Goal: Information Seeking & Learning: Learn about a topic

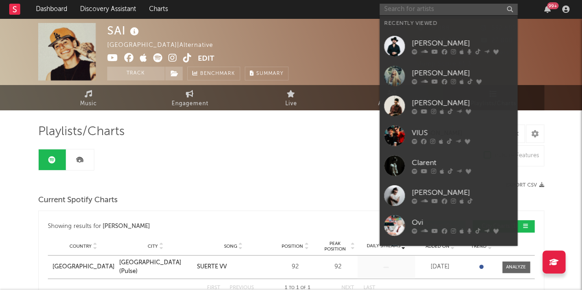
click at [409, 12] on input "text" at bounding box center [449, 10] width 138 height 12
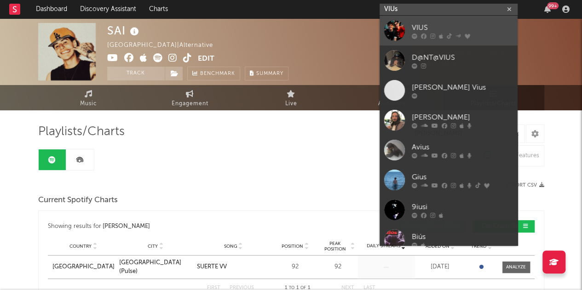
type input "VIUs"
click at [450, 30] on div "VIUS" at bounding box center [462, 27] width 101 height 11
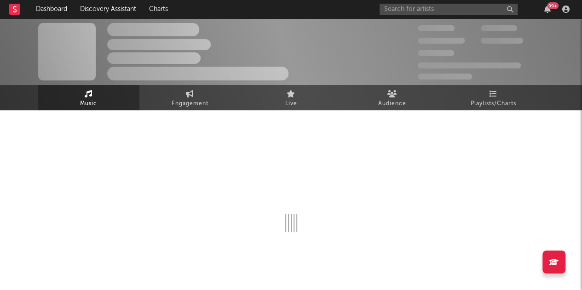
click at [485, 150] on div at bounding box center [291, 178] width 506 height 108
select select "6m"
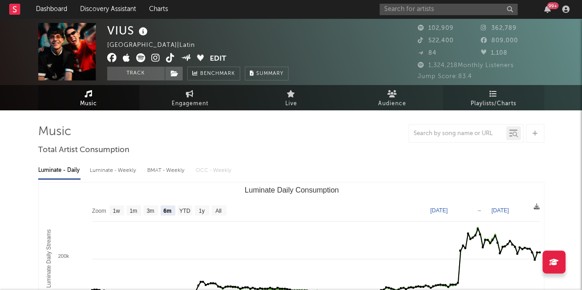
click at [493, 101] on span "Playlists/Charts" at bounding box center [494, 103] width 46 height 11
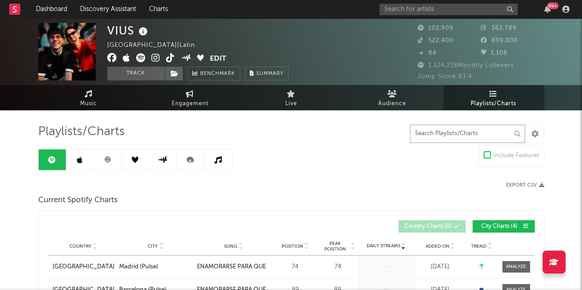
click at [449, 133] on input "text" at bounding box center [467, 134] width 115 height 18
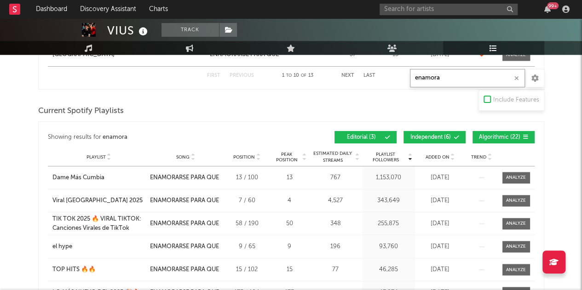
scroll to position [610, 0]
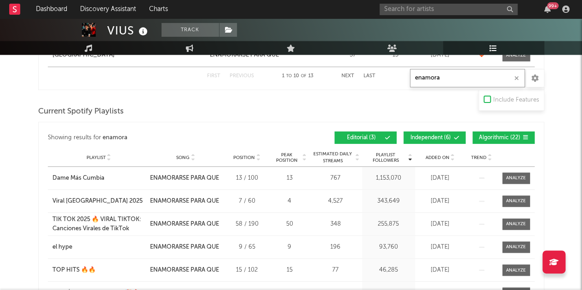
type input "enamora"
click at [450, 132] on button "Independent ( 6 )" at bounding box center [435, 138] width 62 height 12
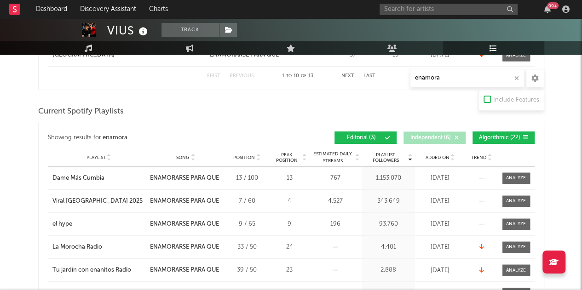
click at [505, 135] on span "Algorithmic ( 22 )" at bounding box center [500, 138] width 42 height 6
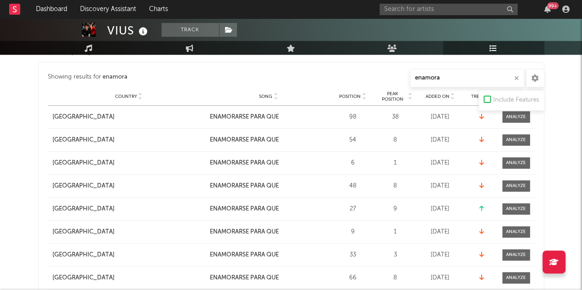
scroll to position [340, 0]
